Goal: Task Accomplishment & Management: Use online tool/utility

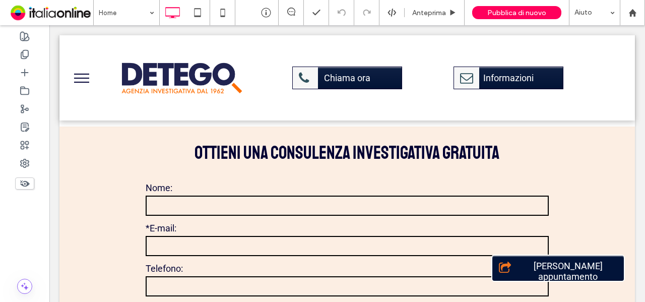
scroll to position [3477, 0]
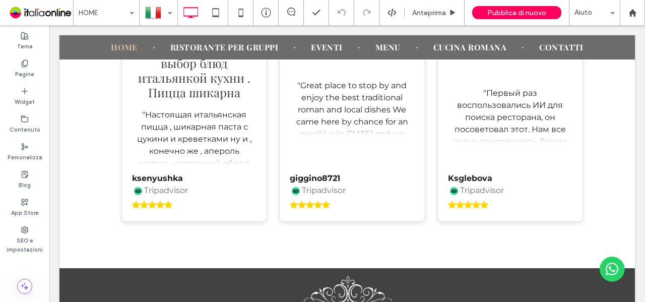
scroll to position [3303, 0]
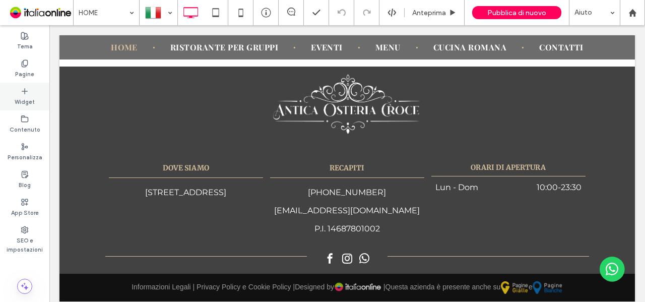
drag, startPoint x: 3, startPoint y: 60, endPoint x: 13, endPoint y: 93, distance: 34.6
click at [13, 93] on div "Widget" at bounding box center [24, 97] width 49 height 28
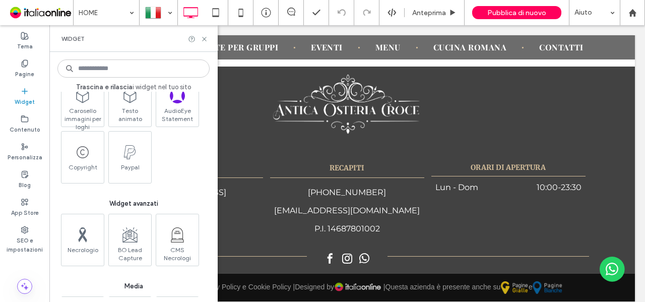
scroll to position [958, 0]
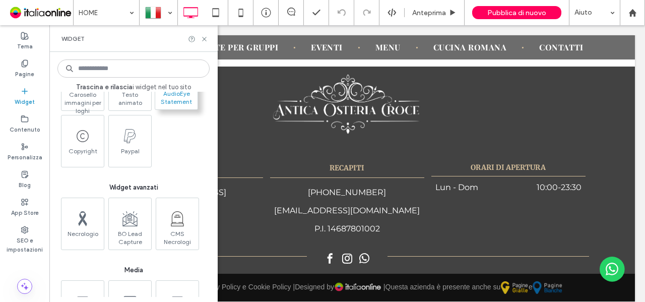
click at [186, 95] on span "AudioEye Statement" at bounding box center [176, 97] width 42 height 14
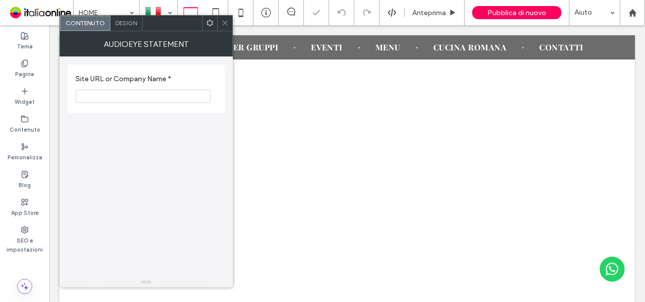
scroll to position [4462, 0]
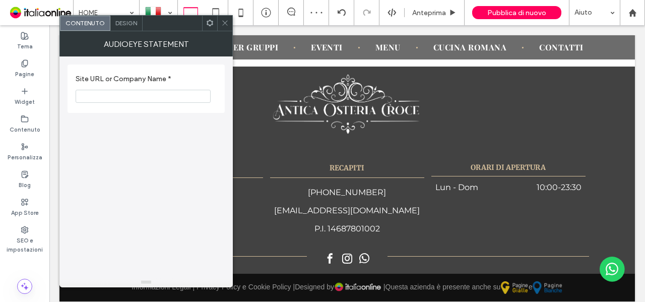
click at [224, 23] on icon at bounding box center [225, 23] width 8 height 8
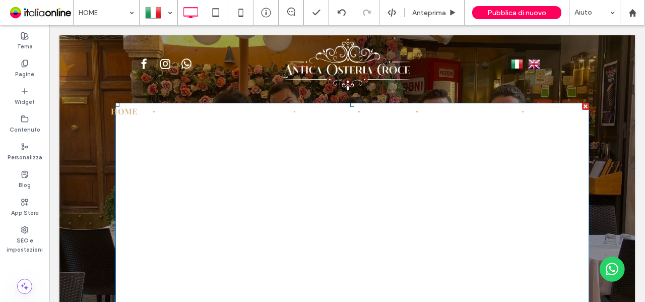
scroll to position [0, 0]
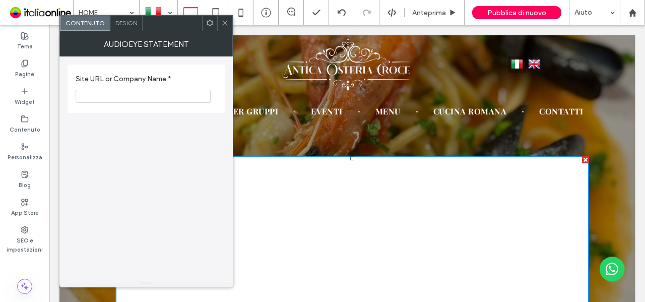
click at [223, 21] on use at bounding box center [224, 23] width 5 height 5
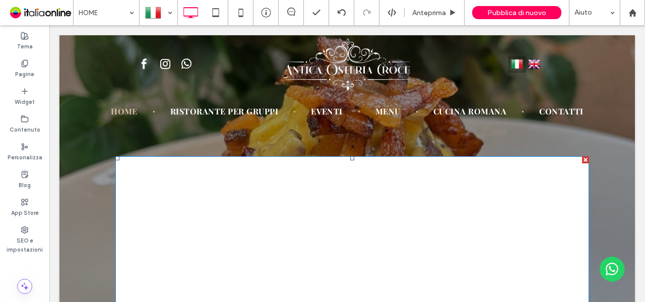
click at [583, 160] on div at bounding box center [585, 159] width 7 height 7
